Goal: Check status: Check status

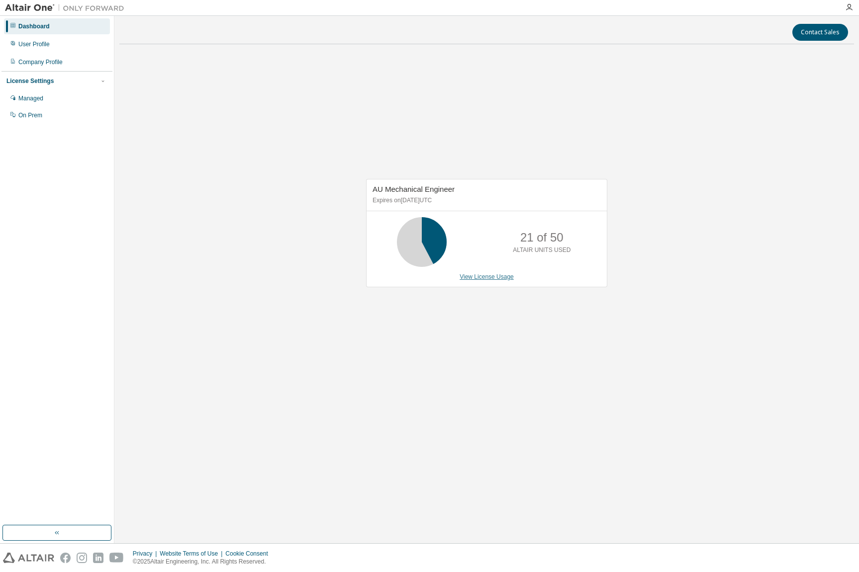
click at [494, 276] on link "View License Usage" at bounding box center [486, 276] width 54 height 7
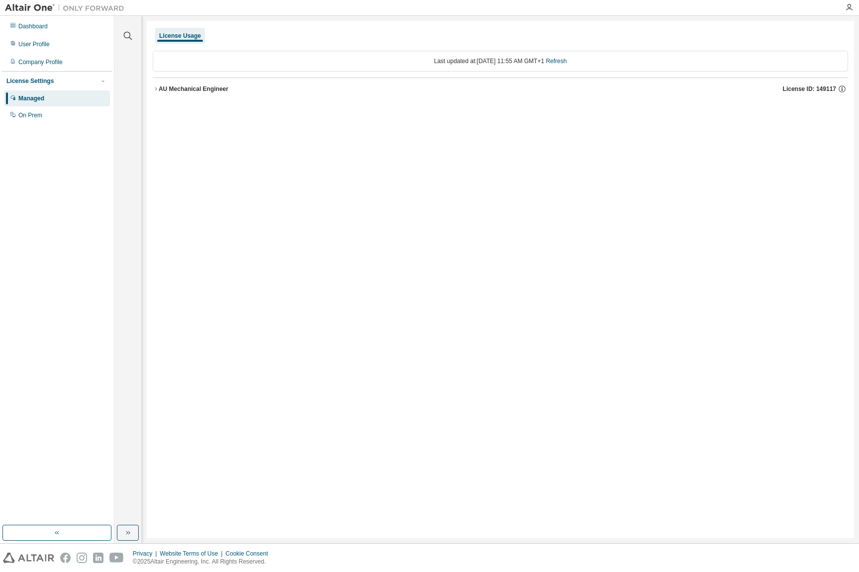
click at [210, 90] on div "AU Mechanical Engineer" at bounding box center [194, 89] width 70 height 8
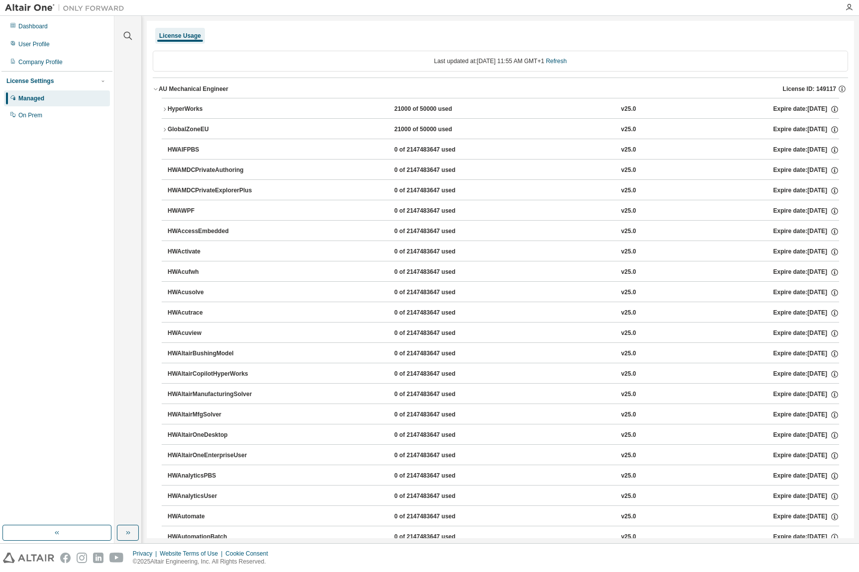
click at [181, 108] on div "HyperWorks" at bounding box center [213, 109] width 90 height 9
